Goal: Navigation & Orientation: Go to known website

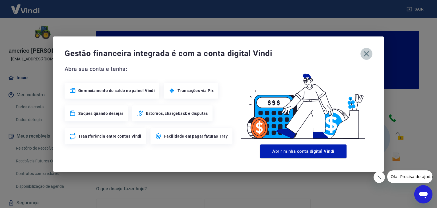
click at [364, 55] on icon "button" at bounding box center [366, 53] width 5 height 5
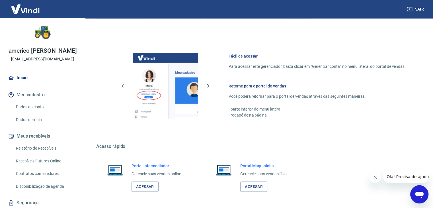
scroll to position [284, 0]
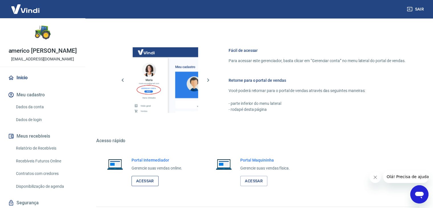
click at [142, 180] on link "Acessar" at bounding box center [144, 181] width 27 height 11
